Goal: Information Seeking & Learning: Learn about a topic

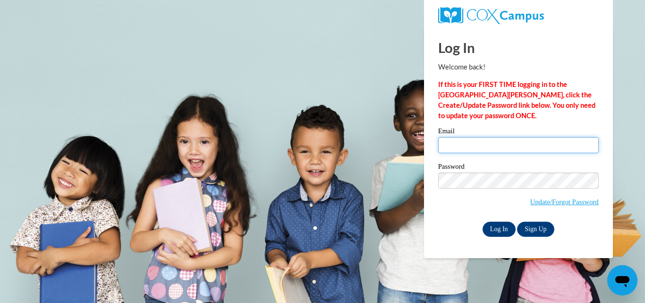
type input "[EMAIL_ADDRESS][DOMAIN_NAME]"
click at [498, 223] on input "Log In" at bounding box center [499, 229] width 33 height 15
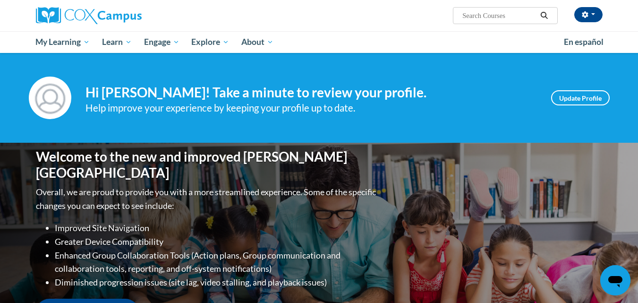
click at [498, 13] on input "Search..." at bounding box center [500, 15] width 76 height 11
paste input "explicit phonics instruction"
type input "explicit phonics instruction"
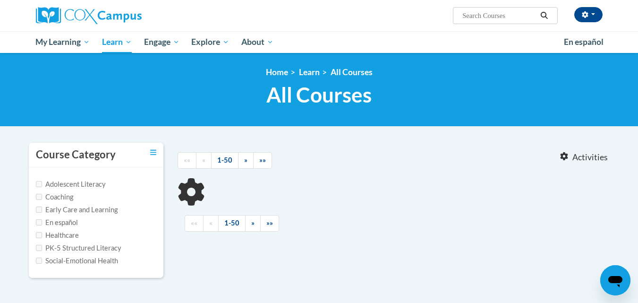
type input "explicit phonics instruction"
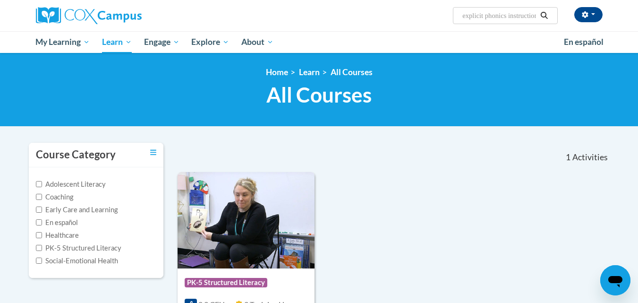
click at [87, 246] on label "PK-5 Structured Literacy" at bounding box center [79, 248] width 86 height 10
click at [42, 246] on input "PK-5 Structured Literacy" at bounding box center [39, 248] width 6 height 6
checkbox input "true"
